Goal: Task Accomplishment & Management: Manage account settings

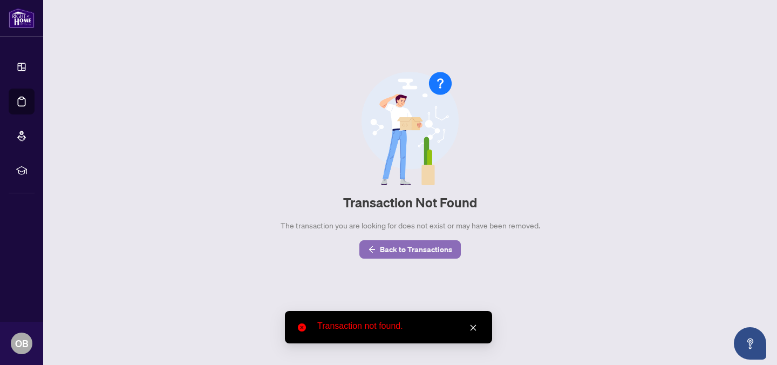
click at [422, 248] on span "Back to Transactions" at bounding box center [416, 249] width 72 height 17
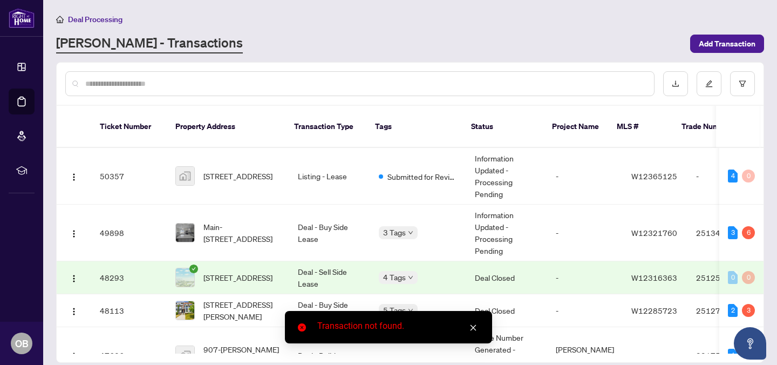
click at [475, 329] on icon "close" at bounding box center [473, 328] width 6 height 6
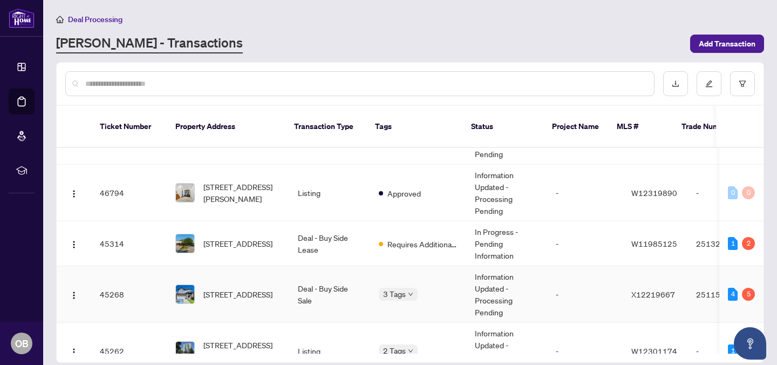
scroll to position [341, 0]
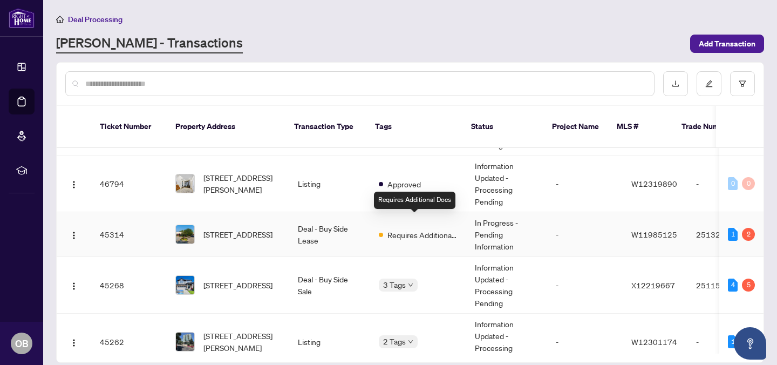
click at [397, 229] on span "Requires Additional Docs" at bounding box center [422, 235] width 70 height 12
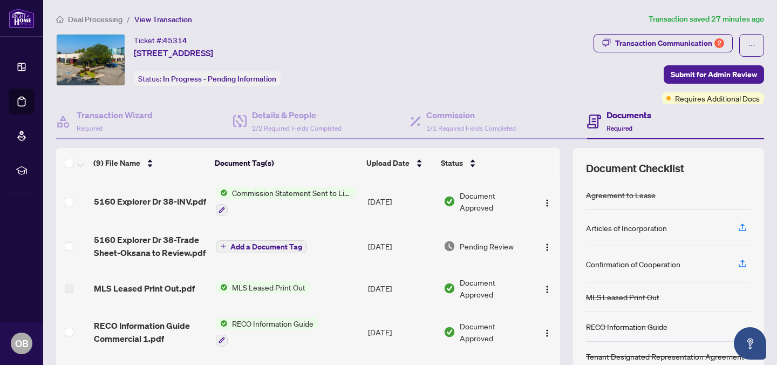
click at [614, 229] on div "Articles of Incorporation" at bounding box center [626, 228] width 81 height 12
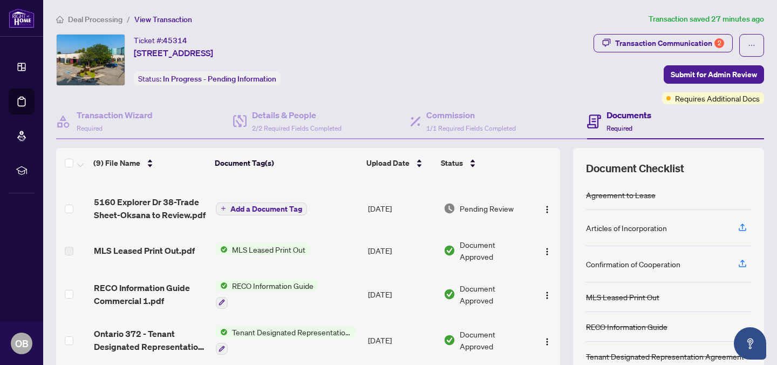
scroll to position [10, 0]
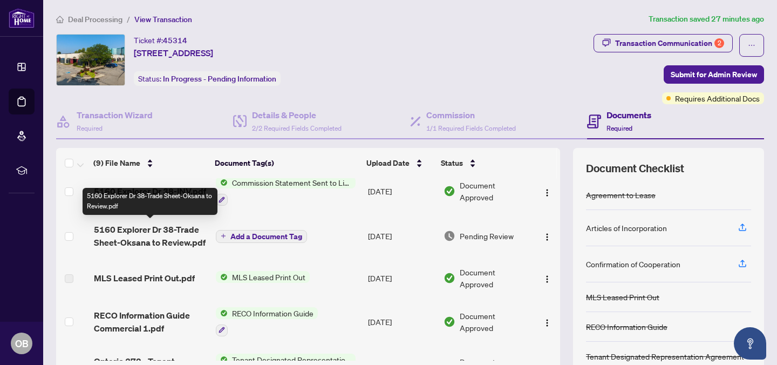
click at [176, 232] on span "5160 Explorer Dr 38-Trade Sheet-Oksana to Review.pdf" at bounding box center [150, 236] width 113 height 26
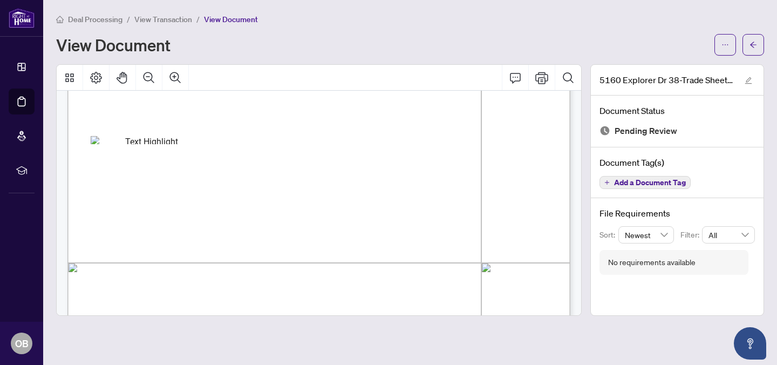
scroll to position [190, 0]
click at [536, 83] on icon "Print" at bounding box center [541, 77] width 13 height 13
click at [537, 74] on icon "Print" at bounding box center [541, 77] width 13 height 13
click at [751, 44] on icon "arrow-left" at bounding box center [753, 45] width 8 height 8
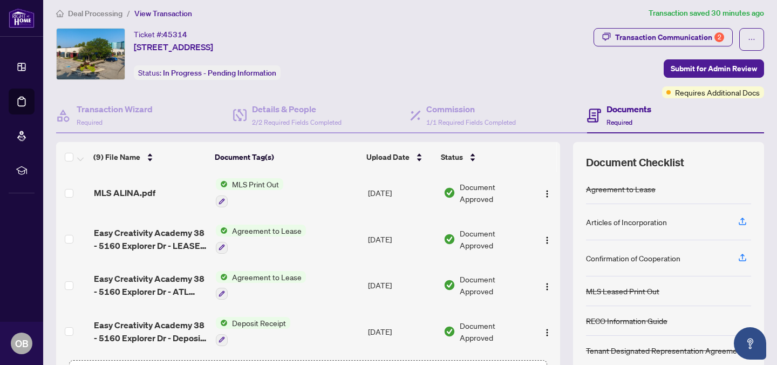
scroll to position [86, 0]
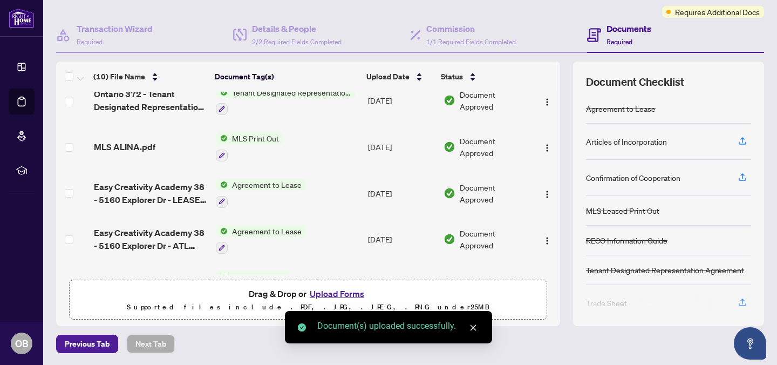
click at [475, 327] on icon "close" at bounding box center [473, 328] width 8 height 8
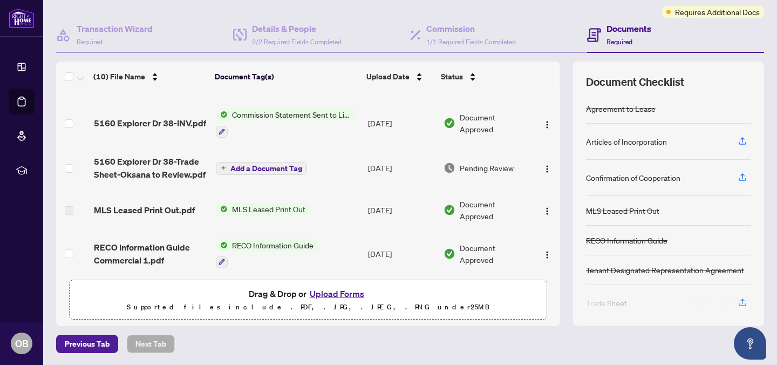
scroll to position [0, 0]
